Goal: Task Accomplishment & Management: Complete application form

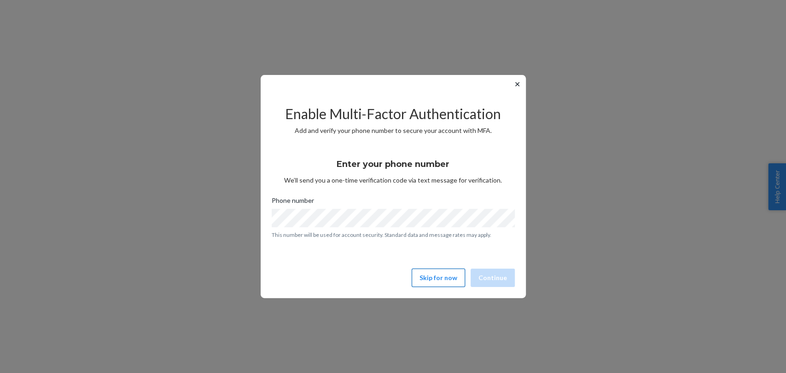
click at [436, 277] on button "Skip for now" at bounding box center [438, 278] width 53 height 18
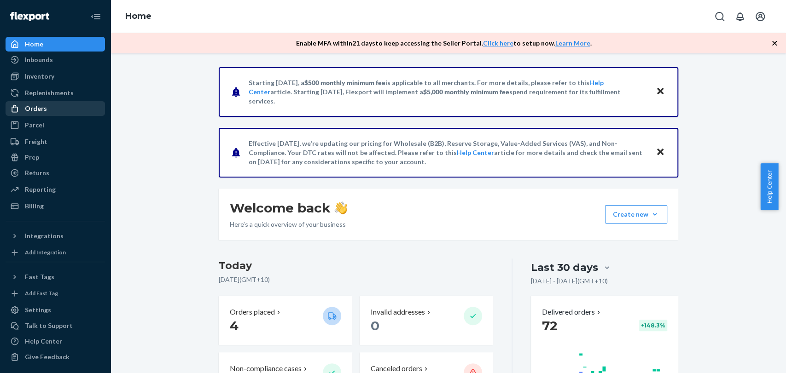
click at [33, 111] on div "Orders" at bounding box center [36, 108] width 22 height 9
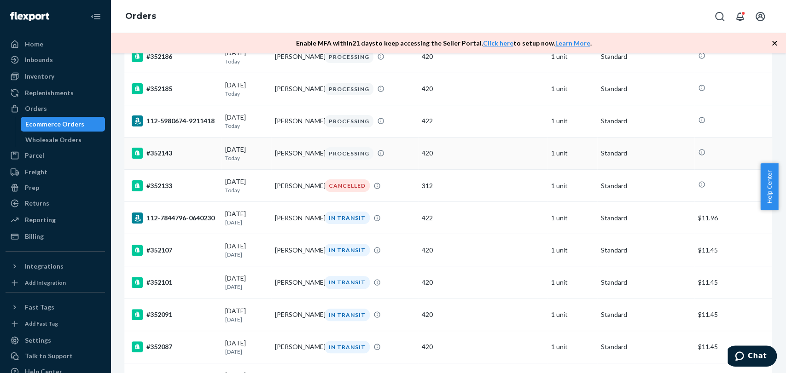
scroll to position [102, 0]
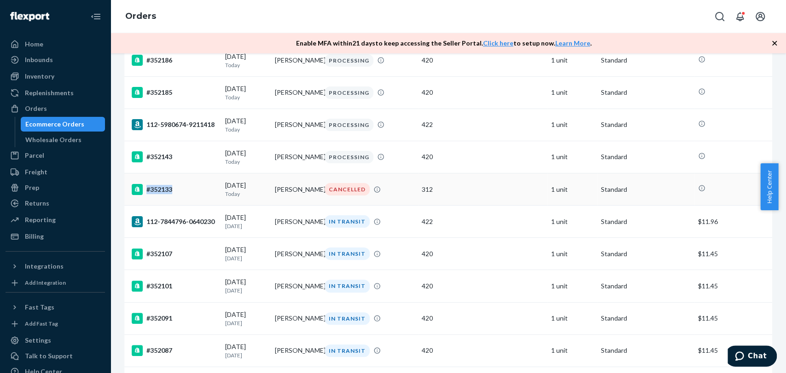
drag, startPoint x: 184, startPoint y: 190, endPoint x: 172, endPoint y: 197, distance: 13.8
click at [172, 197] on td "#352133" at bounding box center [172, 190] width 97 height 32
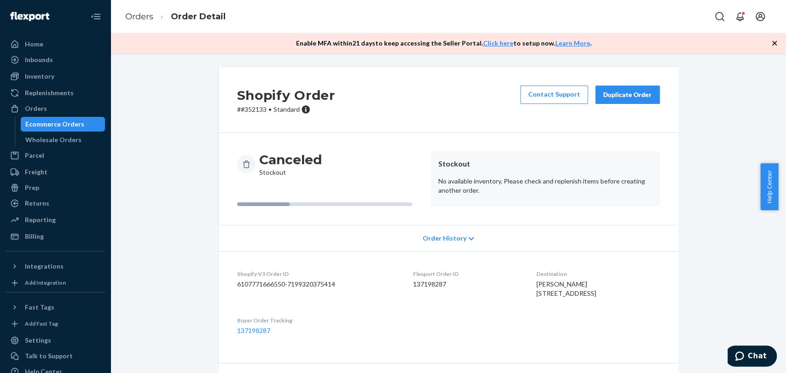
click at [254, 107] on p "# #352133 • Standard" at bounding box center [286, 109] width 98 height 9
drag, startPoint x: 236, startPoint y: 110, endPoint x: 264, endPoint y: 111, distance: 28.1
click at [264, 111] on p "# #352133 • Standard" at bounding box center [286, 109] width 98 height 9
copy p "#352133"
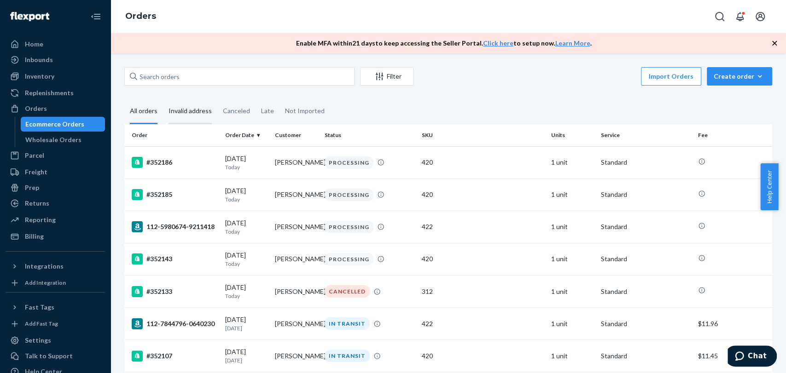
click at [190, 115] on div "Invalid address" at bounding box center [190, 111] width 43 height 25
click at [163, 99] on input "Invalid address" at bounding box center [163, 99] width 0 height 0
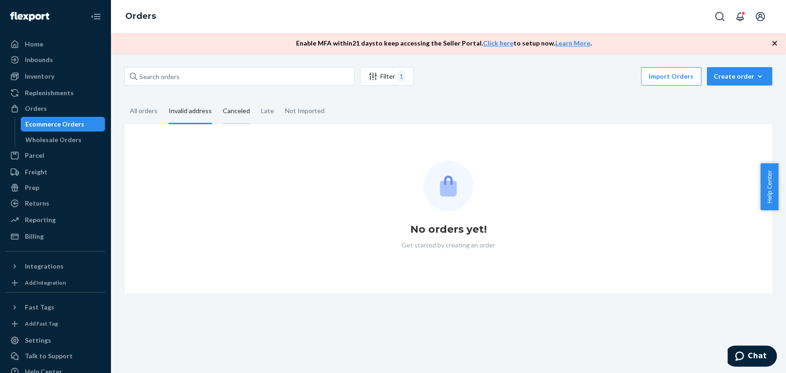
click at [230, 108] on div "Canceled" at bounding box center [236, 111] width 27 height 25
click at [217, 99] on input "Canceled" at bounding box center [217, 99] width 0 height 0
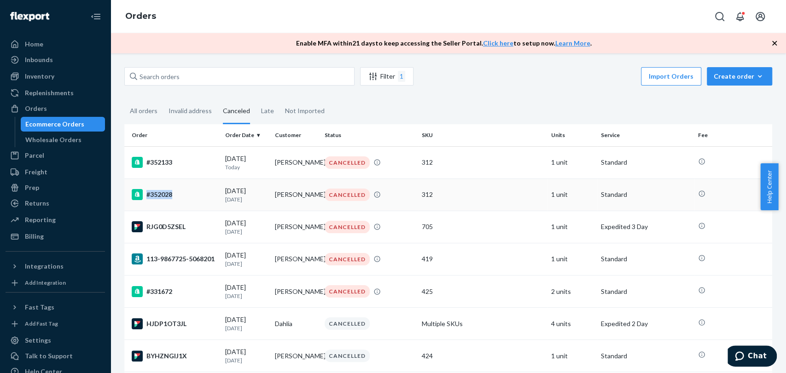
drag, startPoint x: 188, startPoint y: 195, endPoint x: 171, endPoint y: 196, distance: 17.5
click at [171, 196] on div "#352028" at bounding box center [175, 194] width 86 height 11
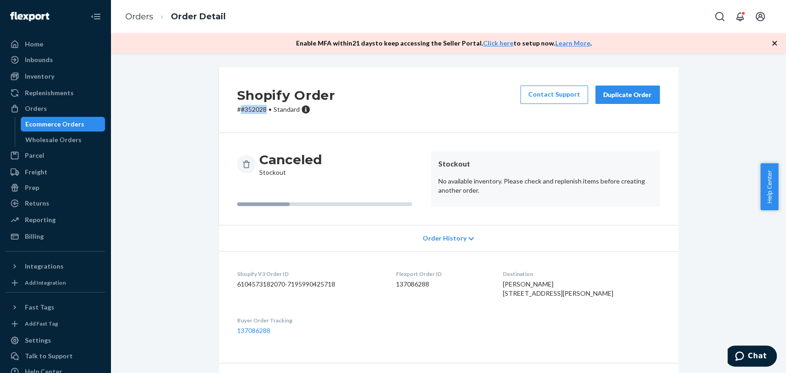
drag, startPoint x: 264, startPoint y: 111, endPoint x: 236, endPoint y: 111, distance: 28.1
click at [237, 111] on p "# #352028 • Standard" at bounding box center [286, 109] width 98 height 9
copy p "#352028"
click at [130, 15] on link "Orders" at bounding box center [139, 17] width 28 height 10
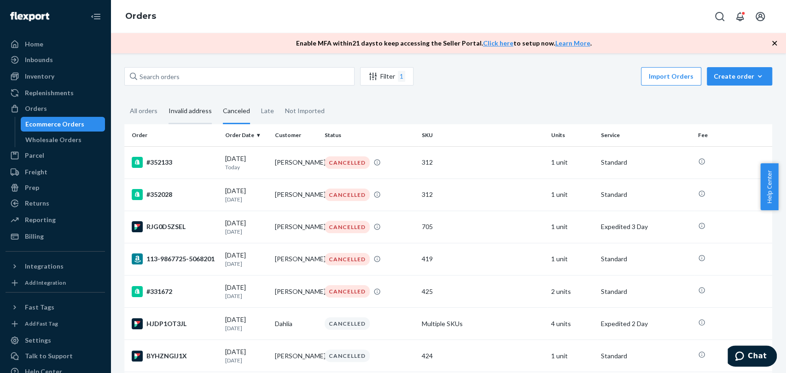
click at [182, 115] on div "Invalid address" at bounding box center [190, 111] width 43 height 25
click at [163, 99] on input "Invalid address" at bounding box center [163, 99] width 0 height 0
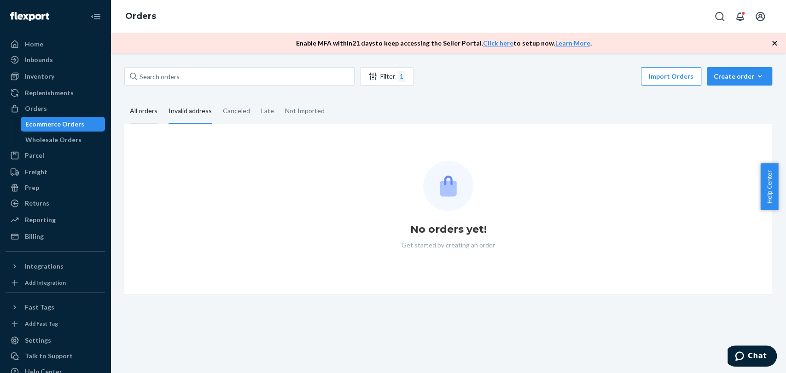
click at [154, 112] on div "All orders" at bounding box center [144, 111] width 28 height 25
click at [124, 99] on input "All orders" at bounding box center [124, 99] width 0 height 0
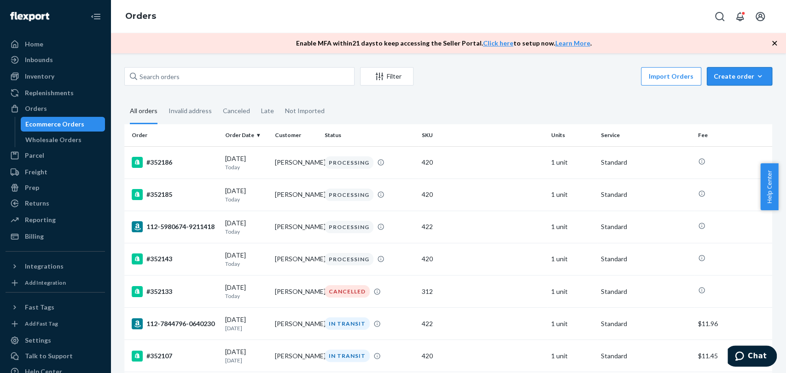
click at [725, 73] on div "Create order" at bounding box center [740, 76] width 52 height 9
click at [729, 102] on span "Ecommerce order" at bounding box center [744, 98] width 57 height 6
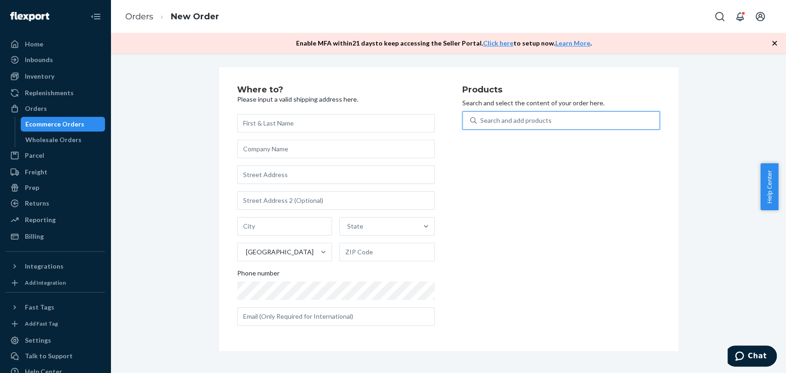
click at [480, 120] on div "Search and add products" at bounding box center [515, 120] width 71 height 9
click at [480, 120] on input "0 results available. Use Up and Down to choose options, press Enter to select t…" at bounding box center [480, 120] width 1 height 9
type input "705"
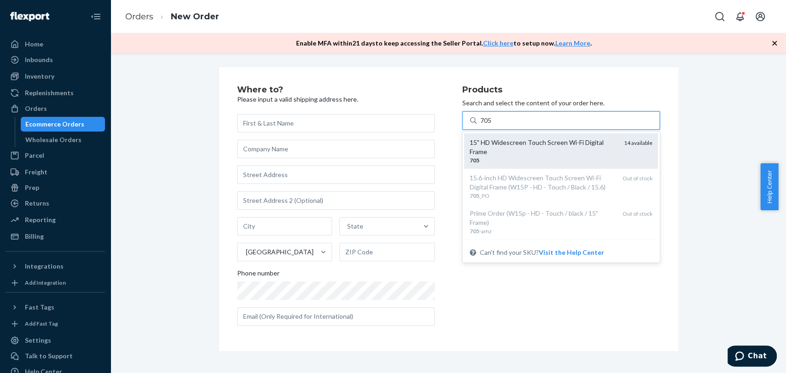
click at [521, 148] on div "15" HD Widescreen Touch Screen Wi-Fi Digital Frame" at bounding box center [543, 147] width 147 height 18
click at [492, 125] on input "705" at bounding box center [486, 120] width 12 height 9
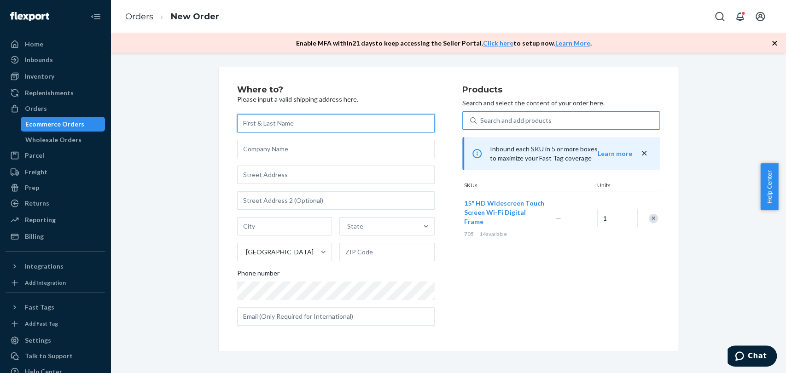
click at [274, 123] on input "text" at bounding box center [336, 123] width 198 height 18
paste input "[PERSON_NAME]"
type input "[PERSON_NAME]"
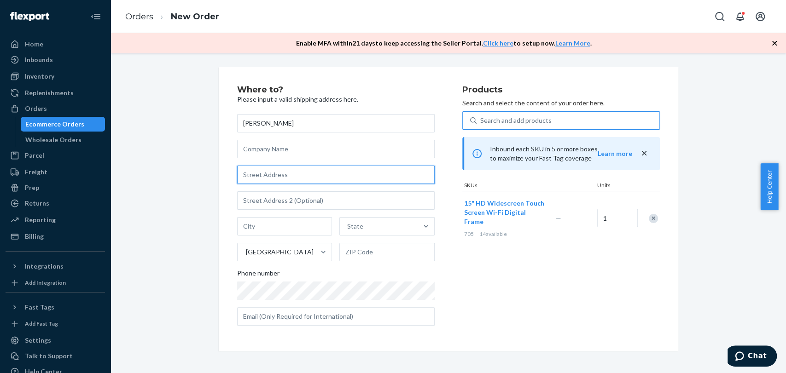
click at [284, 181] on input "text" at bounding box center [336, 175] width 198 height 18
paste input "17 Sierra Ct"
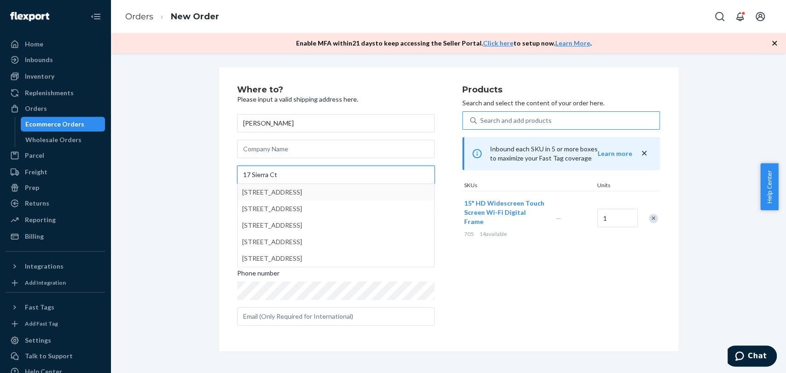
type input "17 Sierra Ct"
click at [202, 207] on div "Where to? Please input a valid shipping address here. [PERSON_NAME] [STREET_ADD…" at bounding box center [448, 209] width 662 height 285
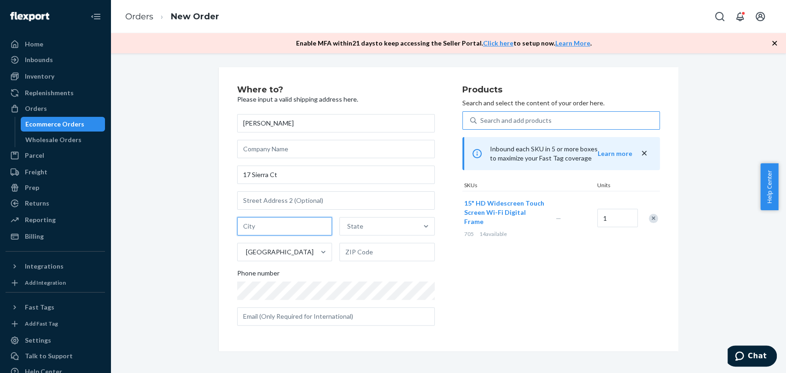
click at [275, 228] on input "text" at bounding box center [284, 226] width 95 height 18
paste input "[GEOGRAPHIC_DATA]"
type input "[GEOGRAPHIC_DATA]"
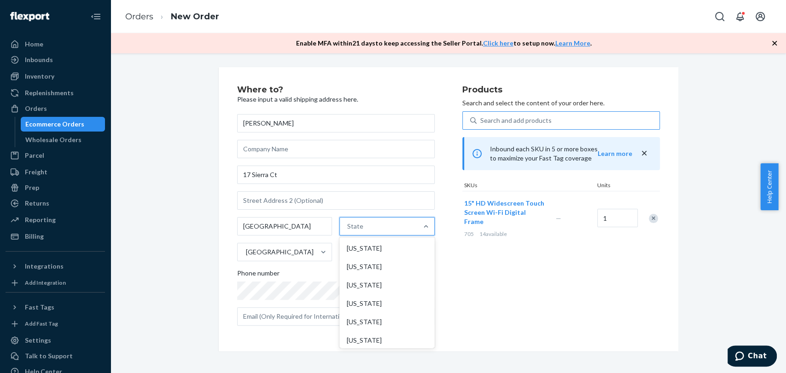
click at [367, 221] on div "State" at bounding box center [379, 226] width 78 height 18
click at [348, 222] on input "option [US_STATE] focused, 1 of 59. 59 results available. Use Up and Down to ch…" at bounding box center [347, 226] width 1 height 9
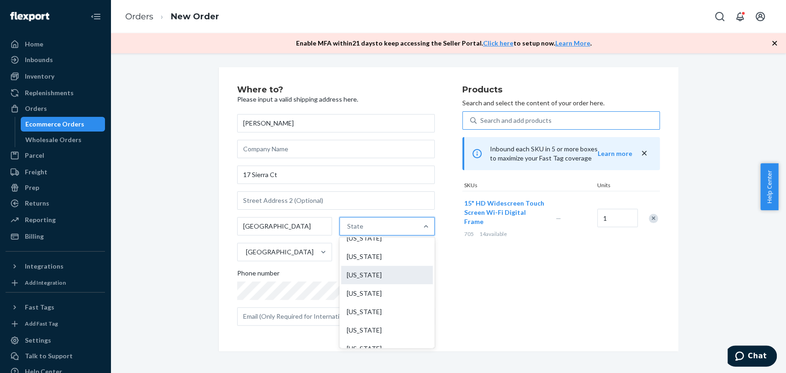
click at [379, 278] on div "[US_STATE]" at bounding box center [387, 275] width 92 height 18
click at [348, 231] on input "option [US_STATE] focused, 8 of 59. 59 results available. Use Up and Down to ch…" at bounding box center [347, 226] width 1 height 9
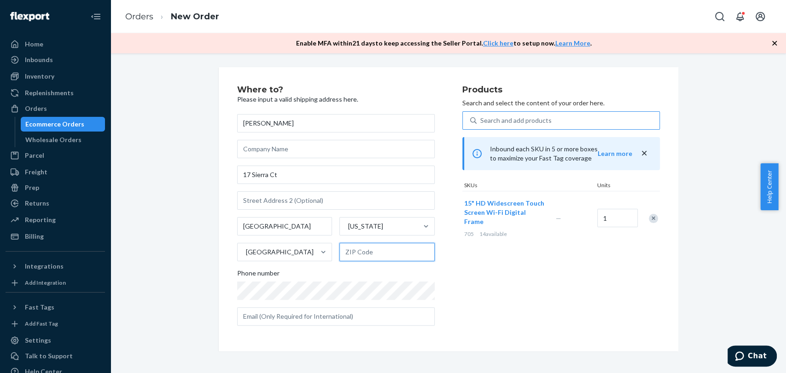
click at [376, 258] on input "text" at bounding box center [386, 252] width 95 height 18
paste input "06410"
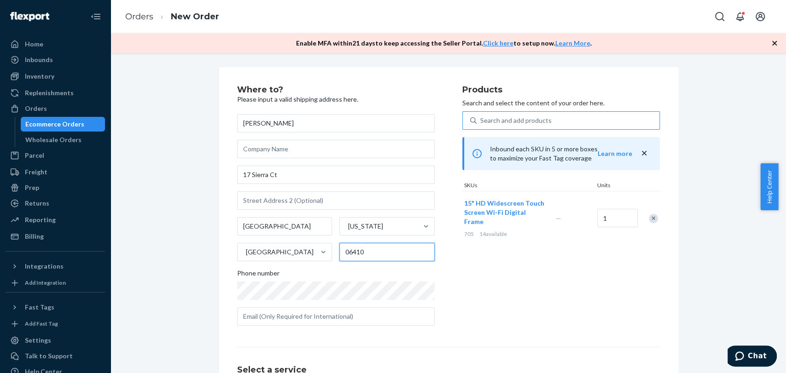
type input "06410"
click at [351, 314] on input "text" at bounding box center [336, 317] width 198 height 18
paste input "[EMAIL_ADDRESS][DOMAIN_NAME]"
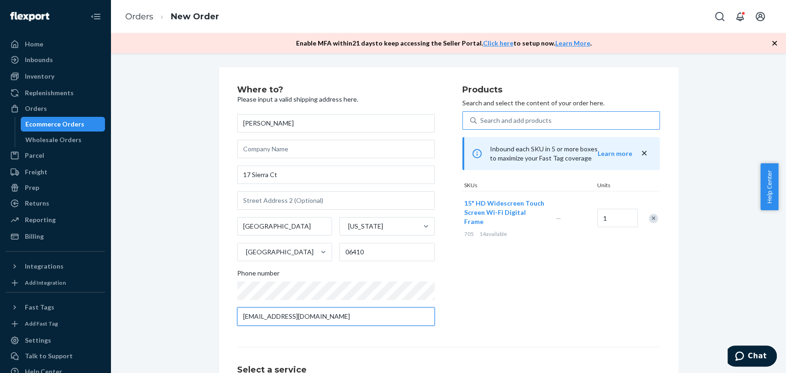
type input "[EMAIL_ADDRESS][DOMAIN_NAME]"
click at [553, 319] on div "Products Search and select the content of your order here. Search and add produ…" at bounding box center [561, 210] width 198 height 248
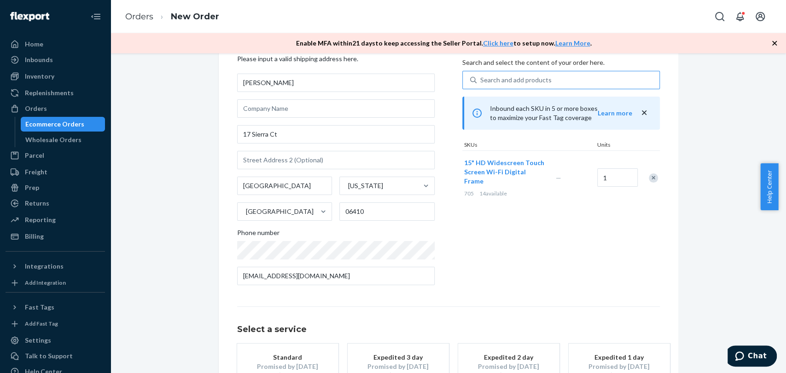
scroll to position [112, 0]
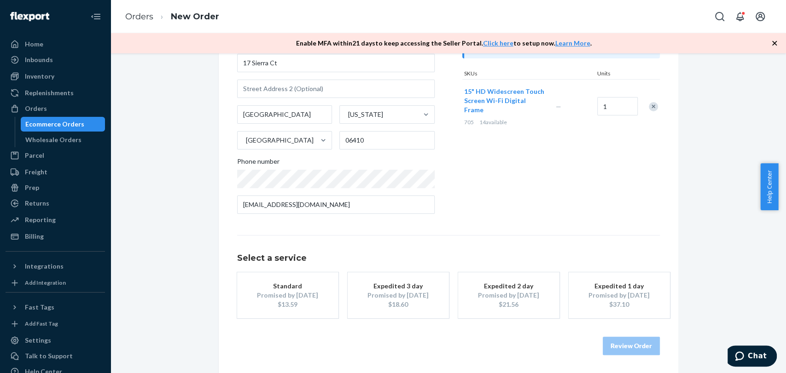
click at [318, 305] on div "$13.59" at bounding box center [288, 304] width 74 height 9
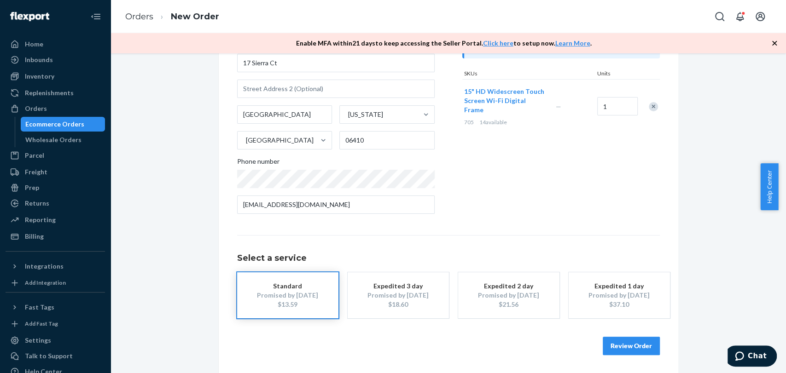
click at [301, 296] on div "Promised by [DATE]" at bounding box center [288, 295] width 74 height 9
click at [629, 348] on button "Review Order" at bounding box center [631, 346] width 57 height 18
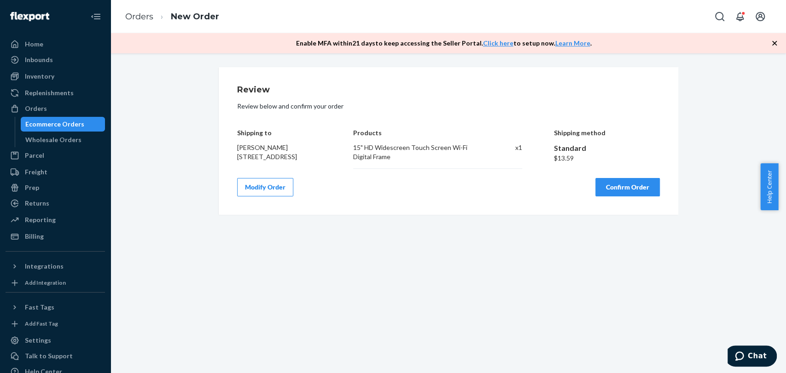
scroll to position [0, 0]
click at [597, 186] on button "Confirm Order" at bounding box center [627, 187] width 64 height 18
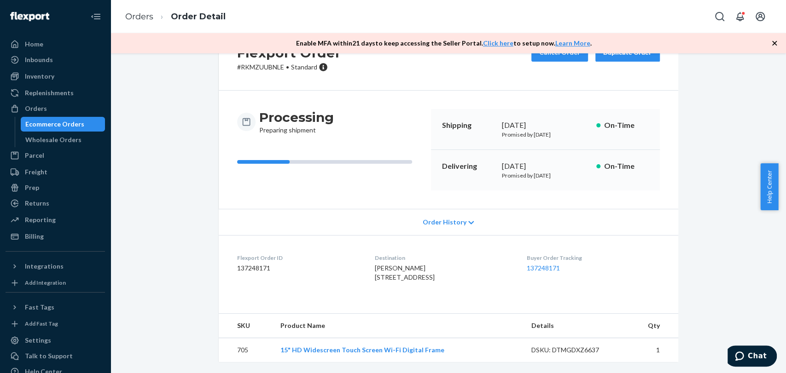
scroll to position [51, 0]
drag, startPoint x: 424, startPoint y: 261, endPoint x: 365, endPoint y: 259, distance: 59.0
click at [365, 259] on dl "Flexport Order ID 137248171 Destination [PERSON_NAME] [STREET_ADDRESS] Buyer Or…" at bounding box center [449, 269] width 460 height 69
copy span "[PERSON_NAME]"
click at [75, 124] on div "Ecommerce Orders" at bounding box center [54, 124] width 59 height 9
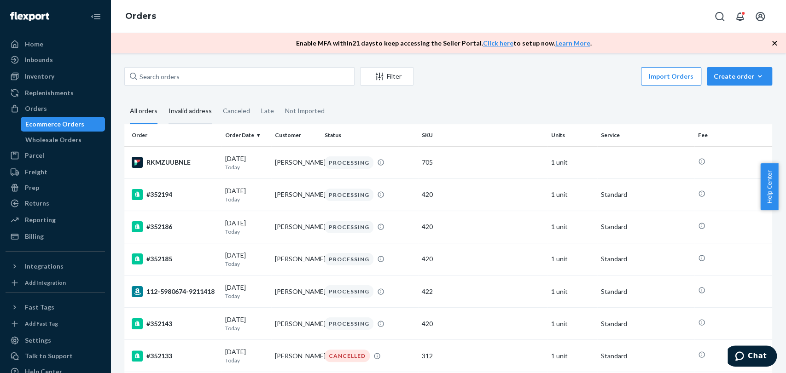
click at [194, 114] on div "Invalid address" at bounding box center [190, 111] width 43 height 25
click at [163, 99] on input "Invalid address" at bounding box center [163, 99] width 0 height 0
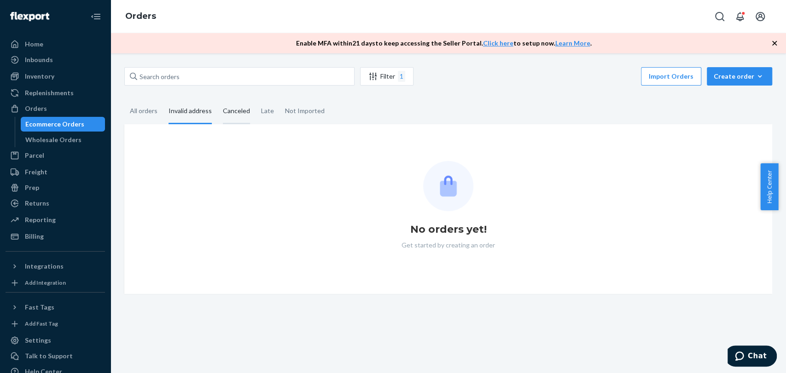
click at [241, 115] on div "Canceled" at bounding box center [236, 111] width 27 height 25
click at [217, 99] on input "Canceled" at bounding box center [217, 99] width 0 height 0
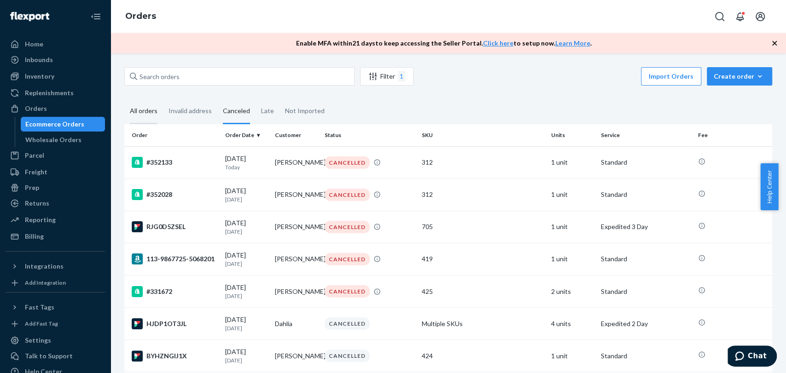
click at [144, 112] on div "All orders" at bounding box center [144, 111] width 28 height 25
click at [124, 99] on input "All orders" at bounding box center [124, 99] width 0 height 0
